Goal: Information Seeking & Learning: Find specific fact

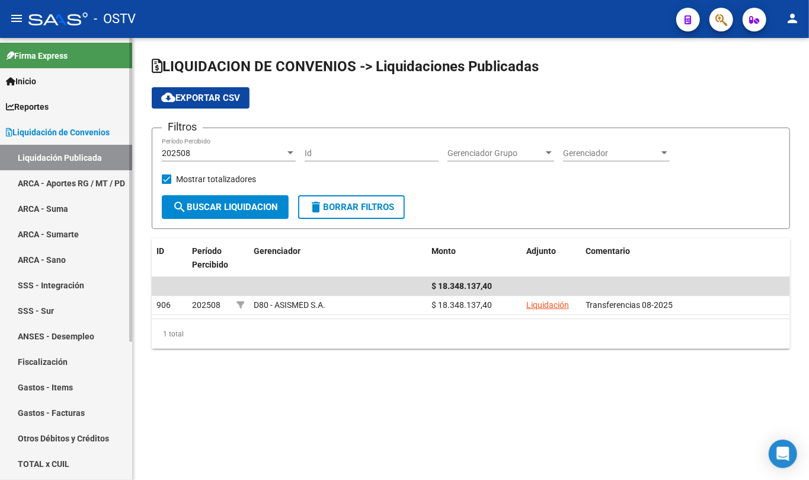
click at [95, 140] on link "Liquidación de Convenios" at bounding box center [66, 131] width 132 height 25
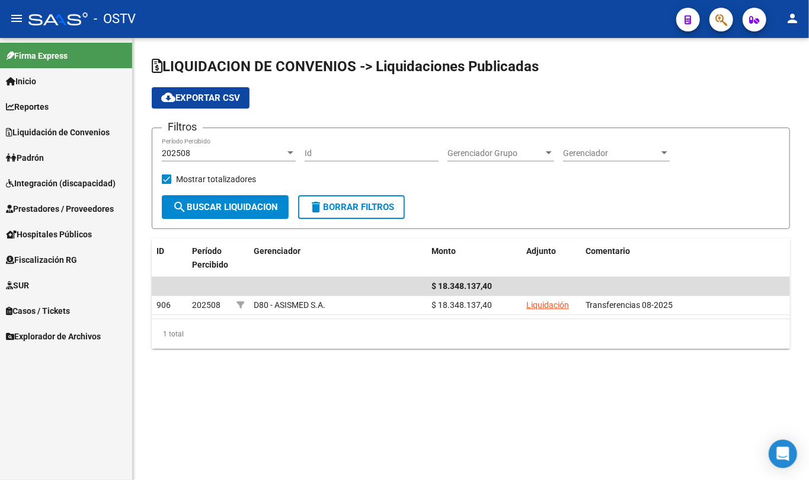
click at [60, 155] on link "Padrón" at bounding box center [66, 157] width 132 height 25
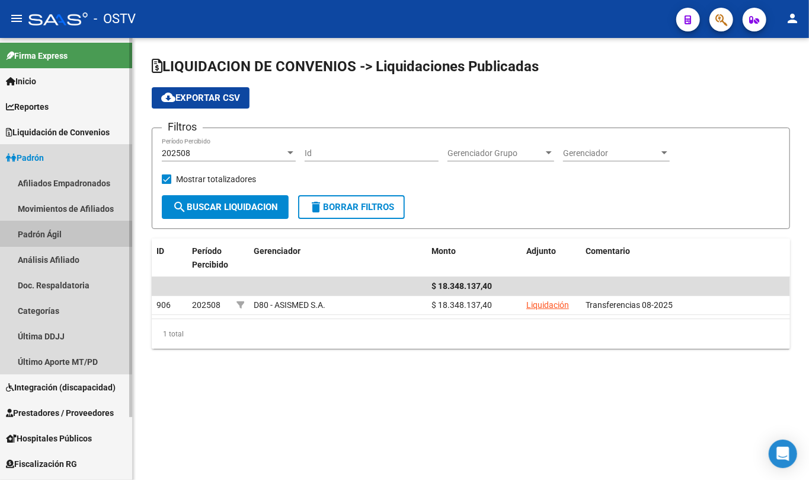
click at [58, 237] on link "Padrón Ágil" at bounding box center [66, 233] width 132 height 25
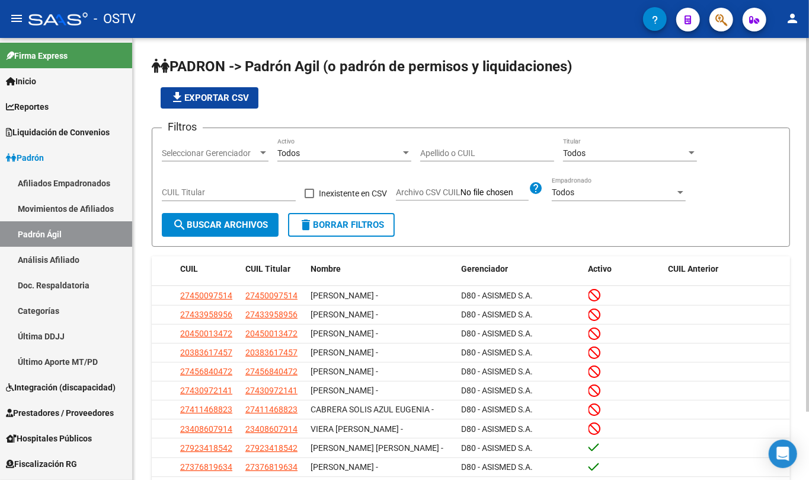
drag, startPoint x: 465, startPoint y: 159, endPoint x: 470, endPoint y: 143, distance: 16.7
click at [465, 158] on div "Apellido o CUIL" at bounding box center [487, 150] width 134 height 24
click at [470, 143] on div "Apellido o CUIL" at bounding box center [487, 150] width 134 height 24
click at [463, 151] on input "Apellido o CUIL" at bounding box center [487, 153] width 134 height 10
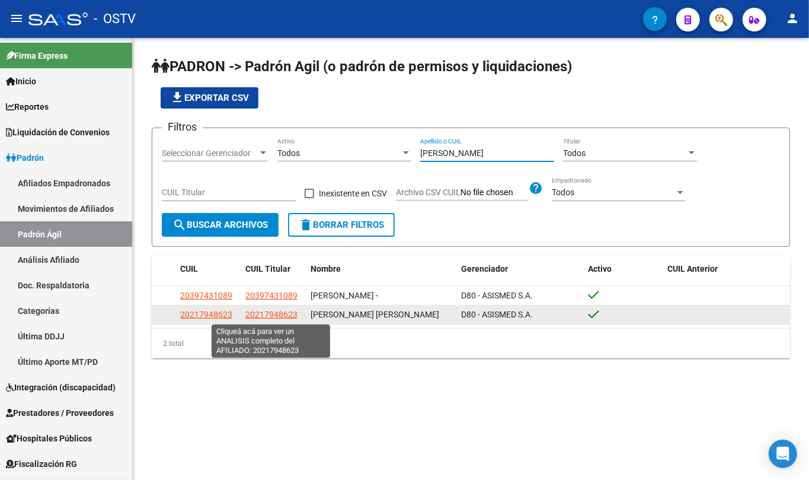
type input "[PERSON_NAME]"
click at [288, 313] on span "20217948623" at bounding box center [271, 314] width 52 height 9
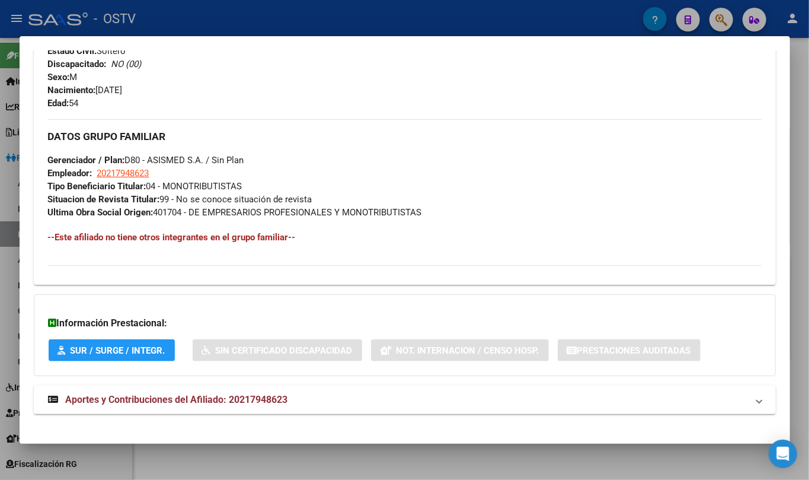
scroll to position [510, 0]
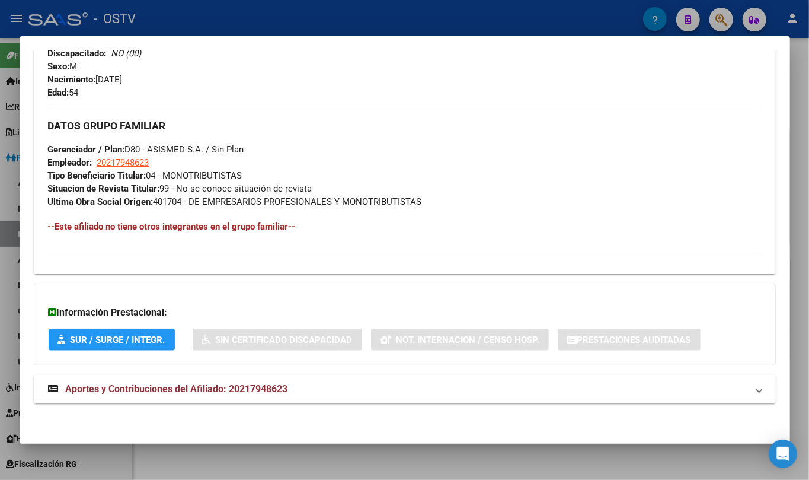
click at [224, 384] on span "Aportes y Contribuciones del Afiliado: 20217948623" at bounding box center [177, 388] width 222 height 11
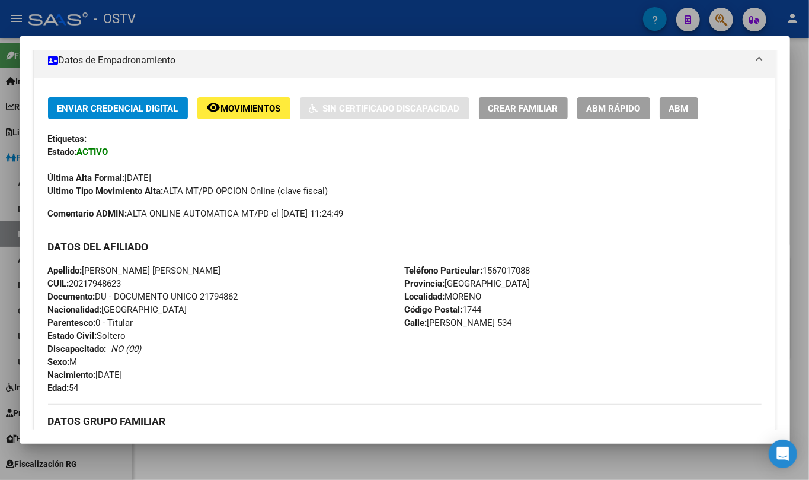
scroll to position [0, 0]
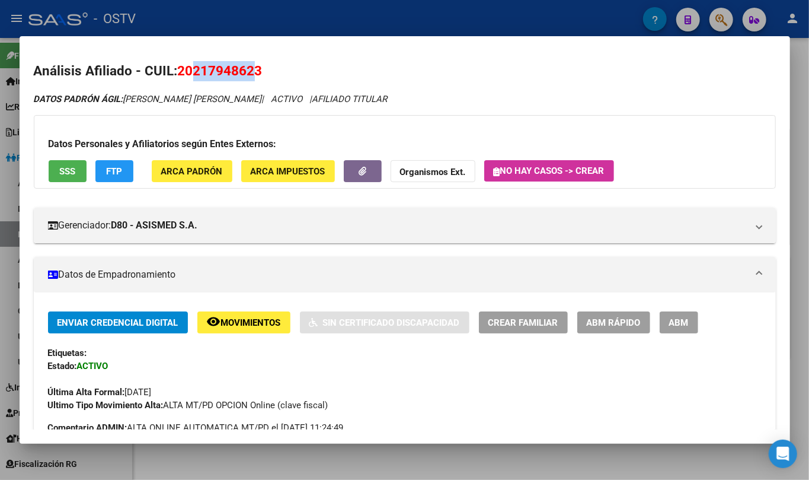
drag, startPoint x: 193, startPoint y: 72, endPoint x: 254, endPoint y: 71, distance: 61.1
click at [254, 71] on span "20217948623" at bounding box center [220, 70] width 85 height 15
copy span "21794862"
